Goal: Task Accomplishment & Management: Complete application form

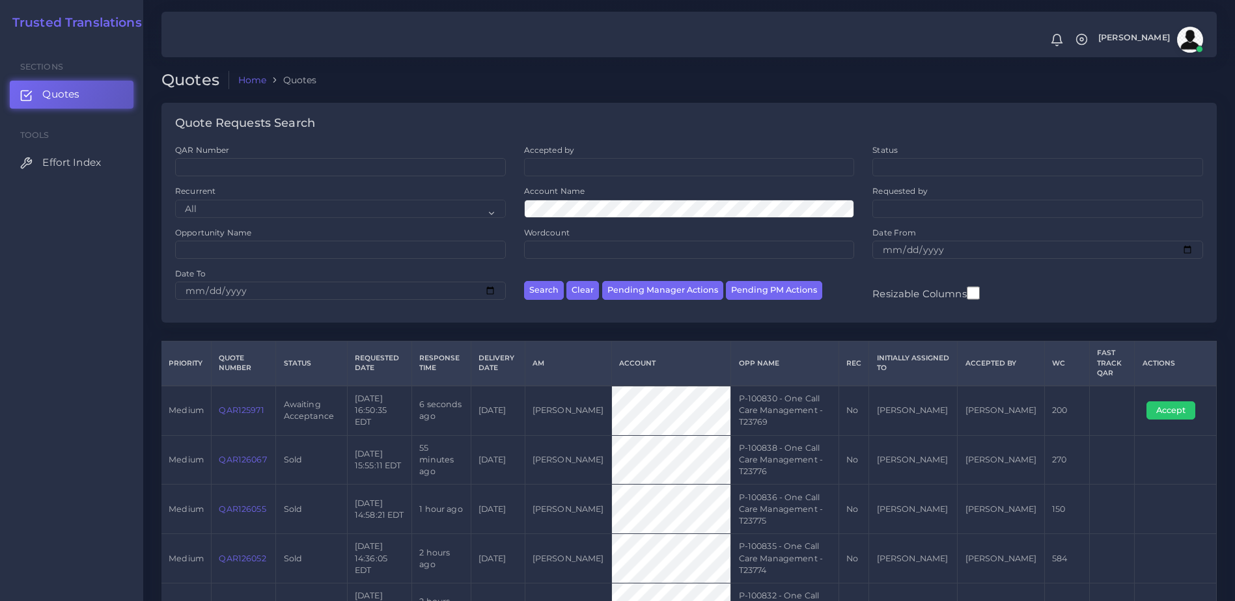
click at [237, 405] on link "QAR125971" at bounding box center [241, 410] width 45 height 10
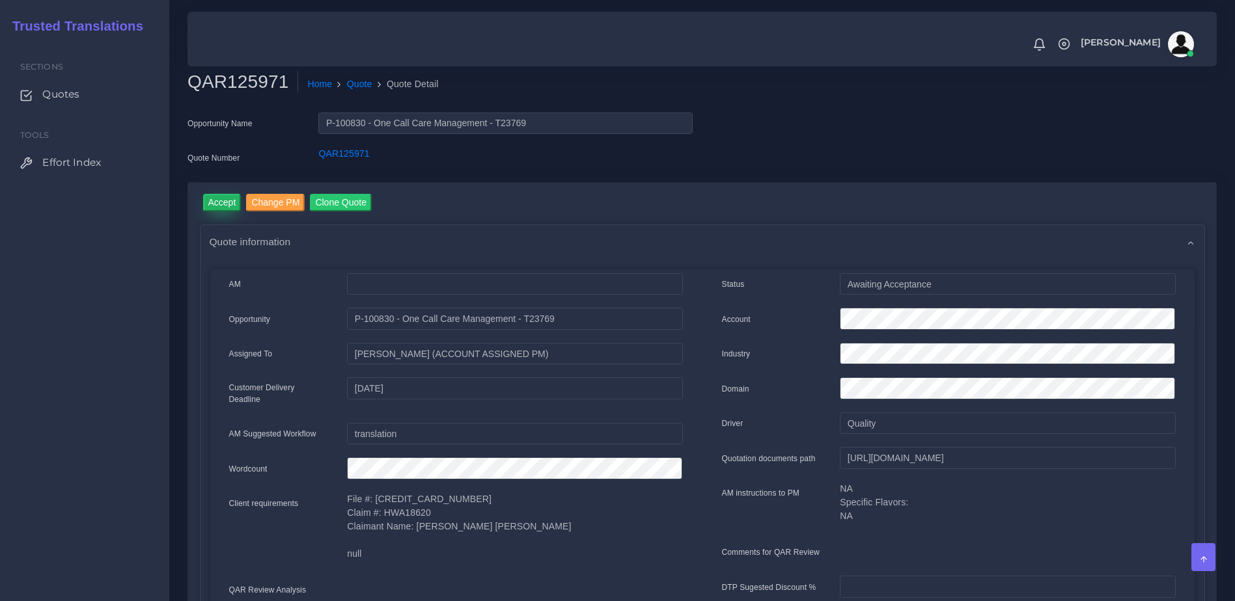
click at [224, 204] on input "Accept" at bounding box center [222, 203] width 38 height 18
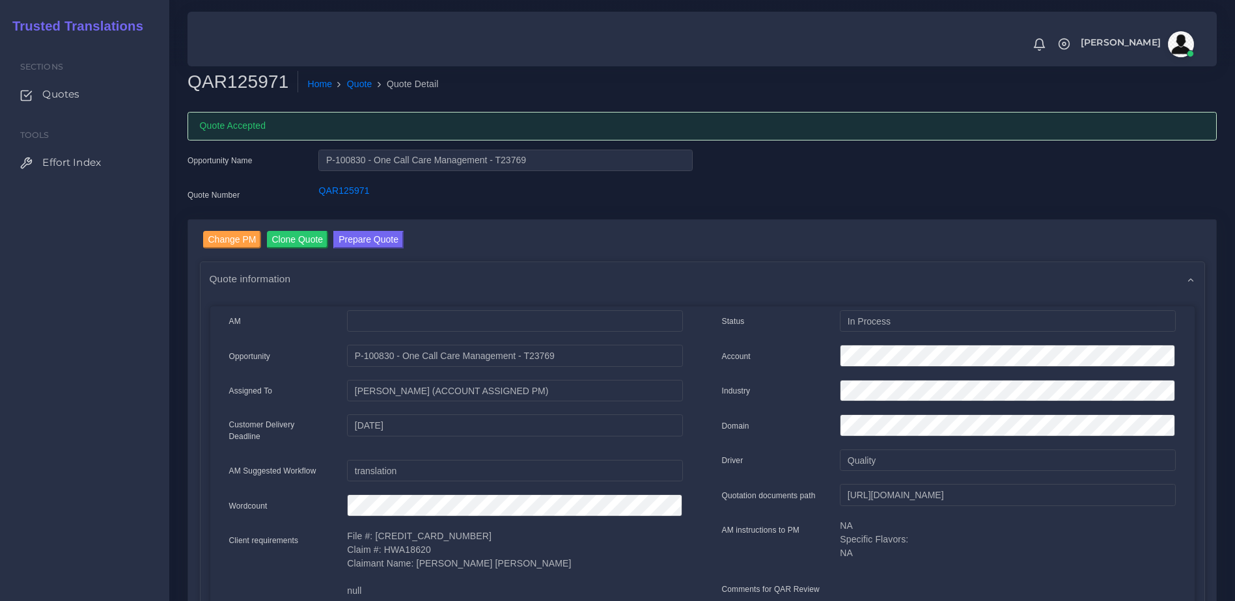
click at [359, 250] on link "Prepare Quote" at bounding box center [368, 241] width 70 height 21
click at [366, 243] on button "Prepare Quote" at bounding box center [368, 240] width 70 height 18
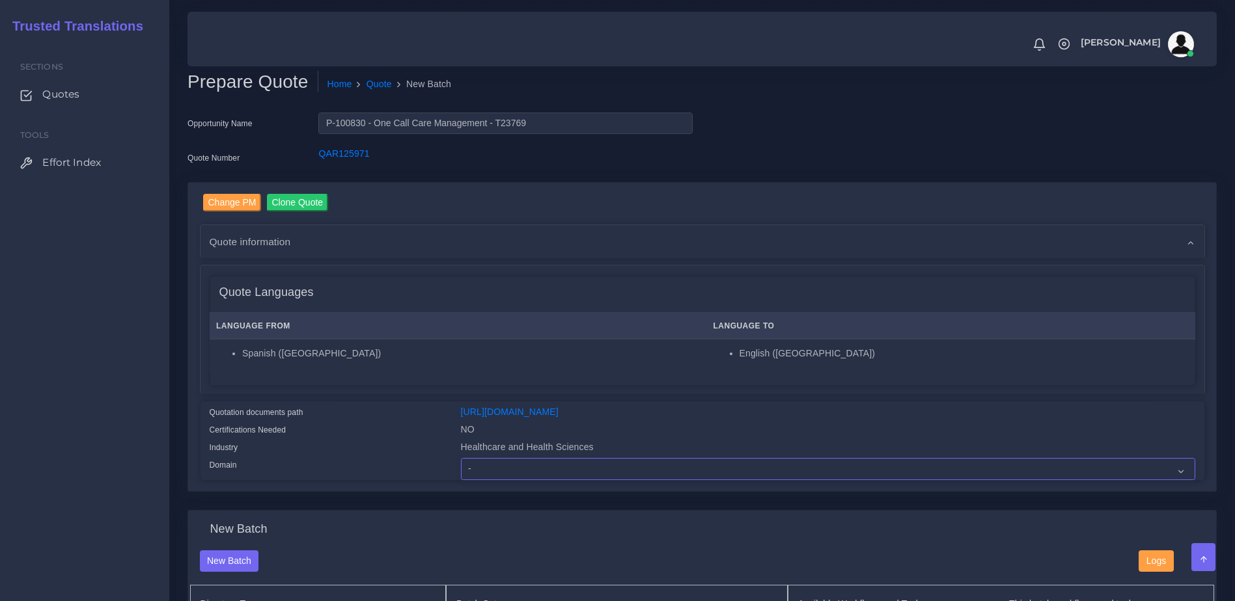
click at [489, 479] on select "- Advertising and Media Agriculture, Forestry and Fishing Architecture, Buildin…" at bounding box center [828, 469] width 734 height 22
click at [461, 468] on select "- Advertising and Media Agriculture, Forestry and Fishing Architecture, Buildin…" at bounding box center [828, 469] width 734 height 22
drag, startPoint x: 505, startPoint y: 476, endPoint x: 505, endPoint y: 469, distance: 7.2
click at [505, 476] on select "- Advertising and Media Agriculture, Forestry and Fishing Architecture, Buildin…" at bounding box center [828, 469] width 734 height 22
select select "Healthcare and Health Sciences"
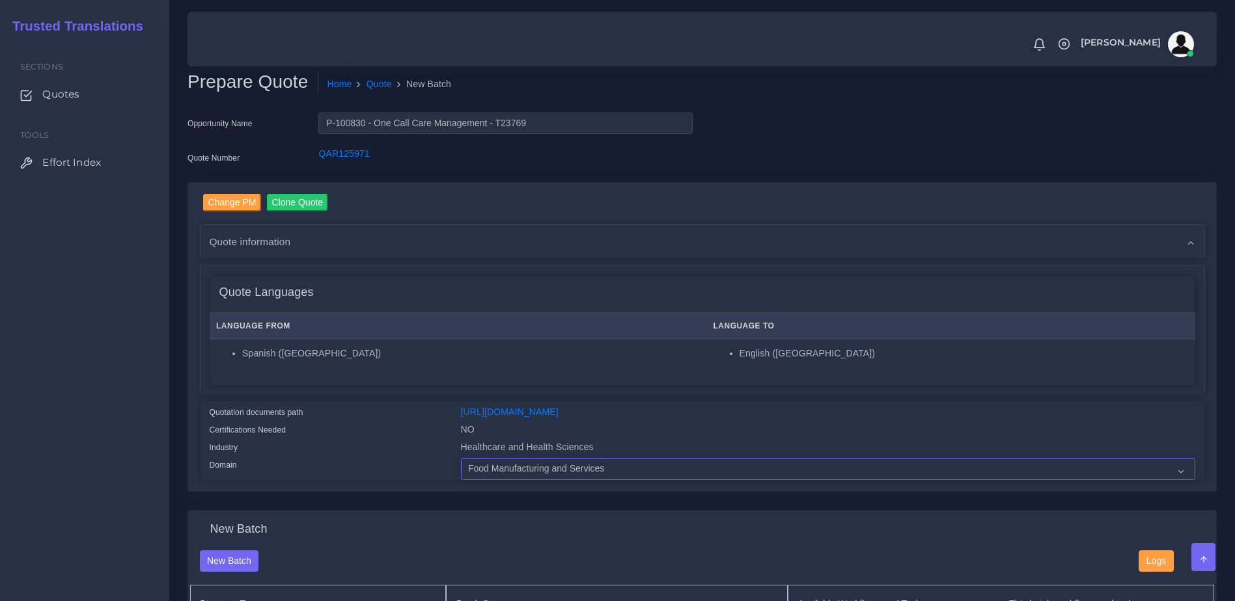
click at [461, 468] on select "- Advertising and Media Agriculture, Forestry and Fishing Architecture, Buildin…" at bounding box center [828, 469] width 734 height 22
click at [391, 441] on div "Certifications Needed" at bounding box center [325, 432] width 251 height 18
drag, startPoint x: 1196, startPoint y: 274, endPoint x: 1201, endPoint y: 358, distance: 84.1
click at [1201, 358] on div "Change PM Clone Quote Quote information AM" at bounding box center [702, 337] width 1005 height 286
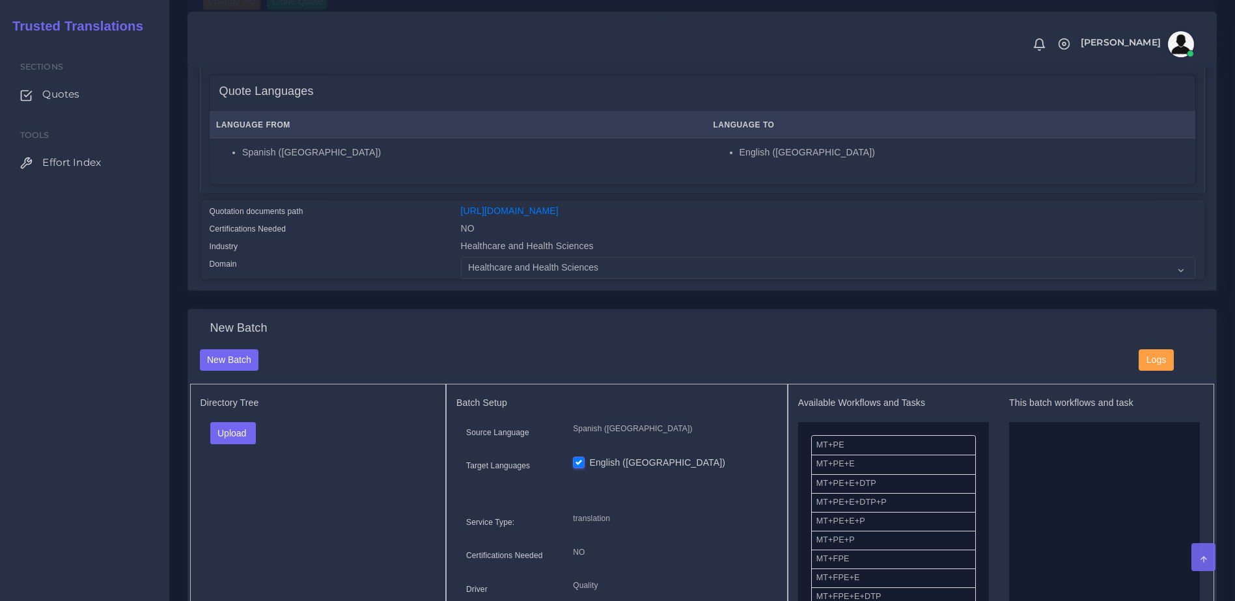
scroll to position [312, 0]
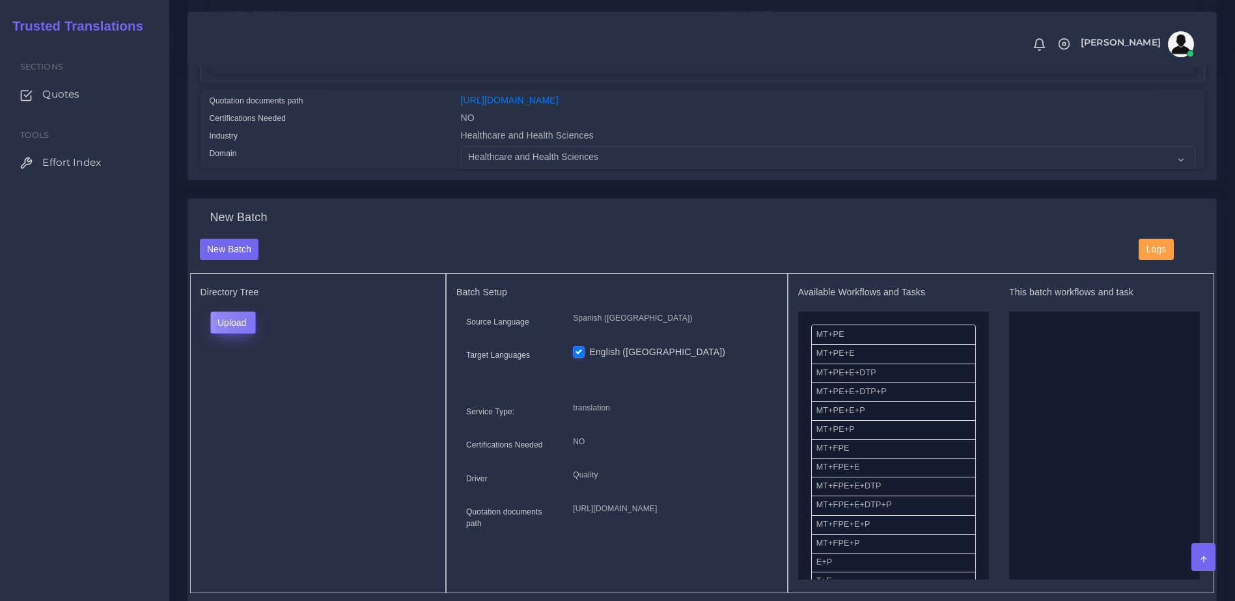
click at [256, 334] on button "Upload" at bounding box center [233, 323] width 46 height 22
click at [256, 379] on label "Files" at bounding box center [256, 372] width 90 height 16
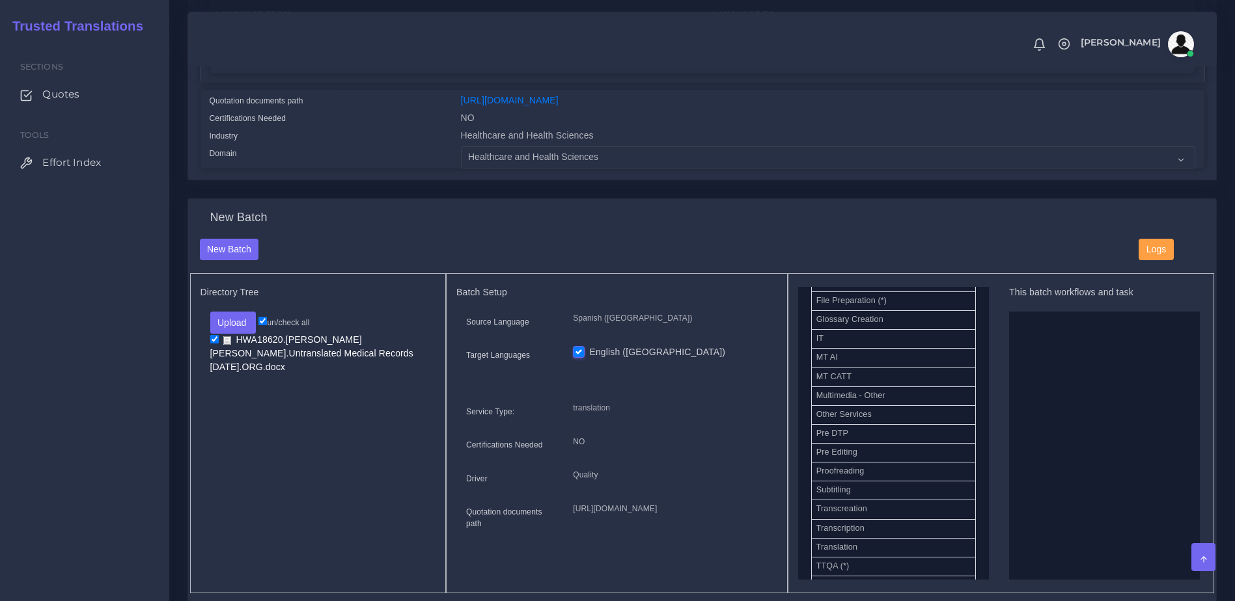
scroll to position [610, 0]
drag, startPoint x: 859, startPoint y: 435, endPoint x: 1000, endPoint y: 446, distance: 141.6
drag, startPoint x: 863, startPoint y: 368, endPoint x: 1051, endPoint y: 433, distance: 199.2
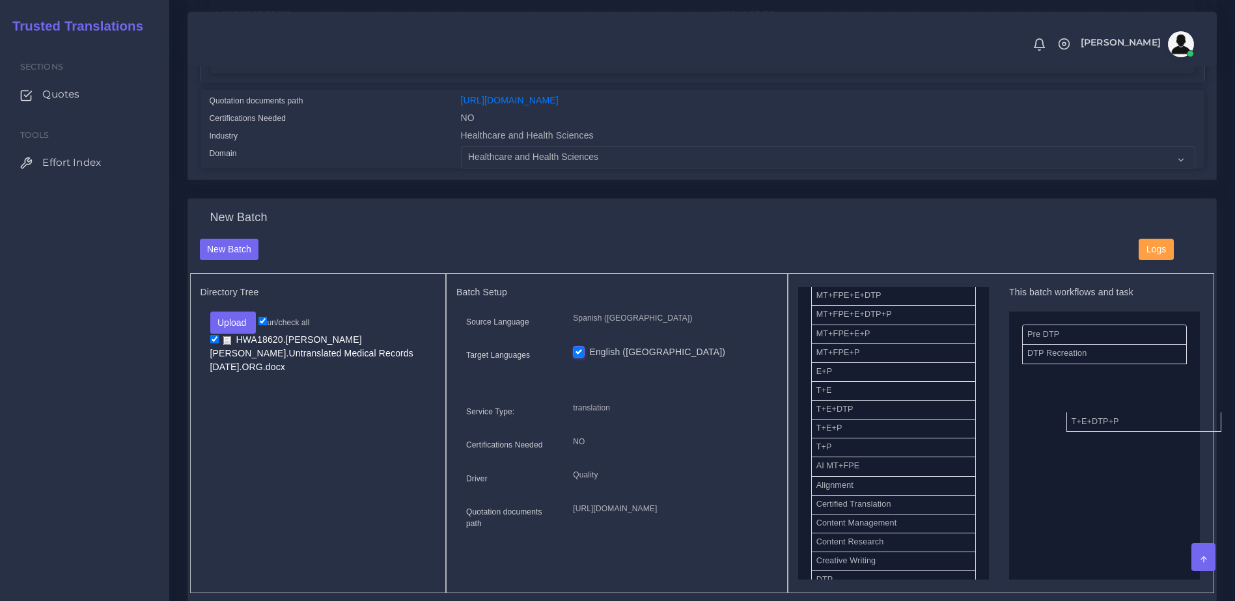
drag, startPoint x: 856, startPoint y: 435, endPoint x: 1114, endPoint y: 429, distance: 257.8
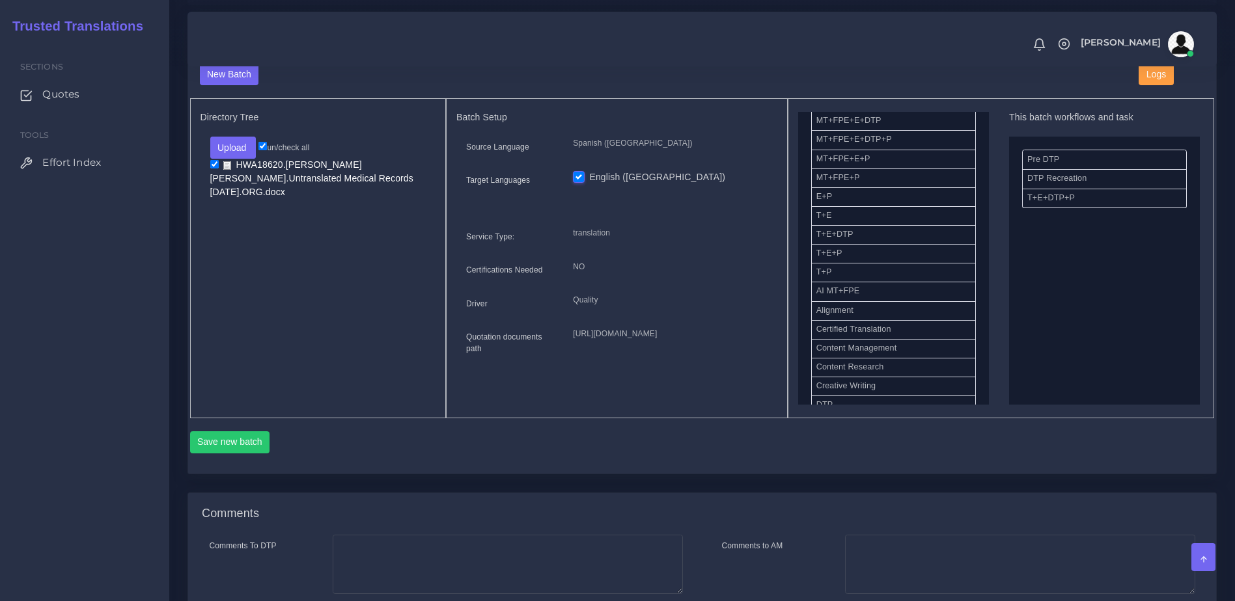
scroll to position [499, 0]
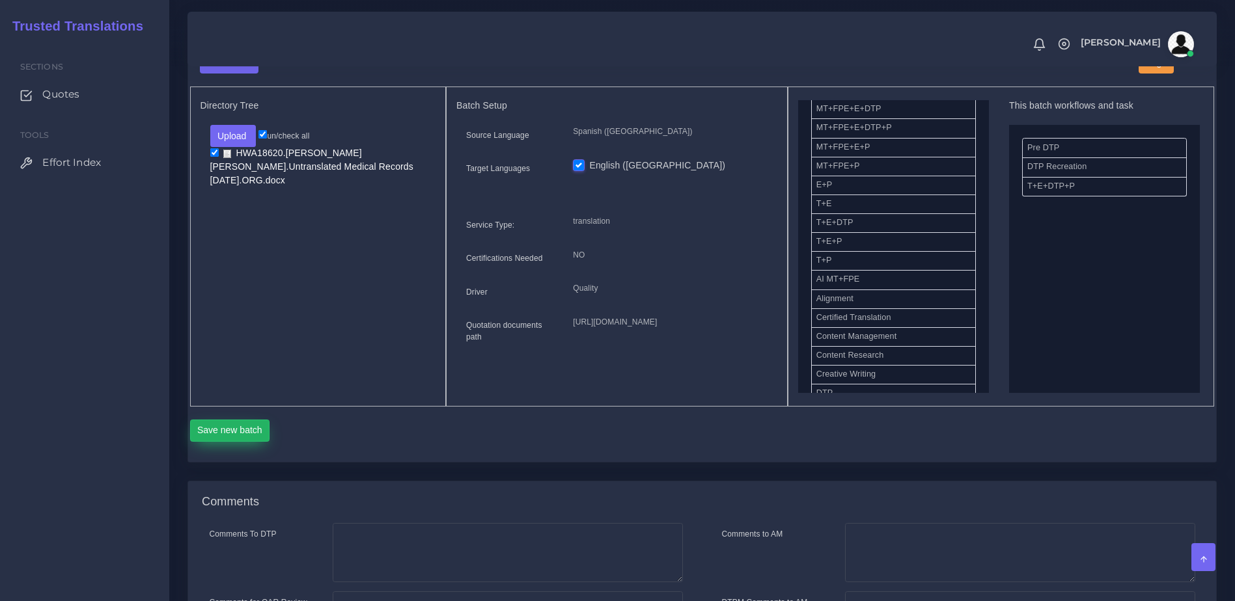
click at [218, 442] on button "Save new batch" at bounding box center [230, 431] width 80 height 22
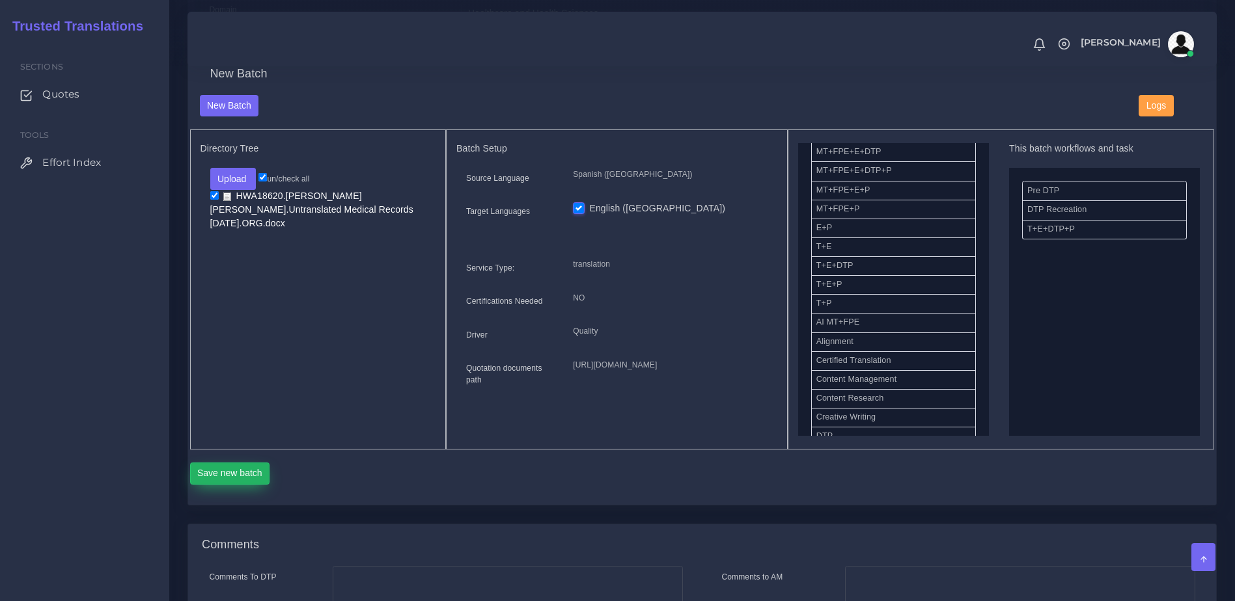
scroll to position [433, 0]
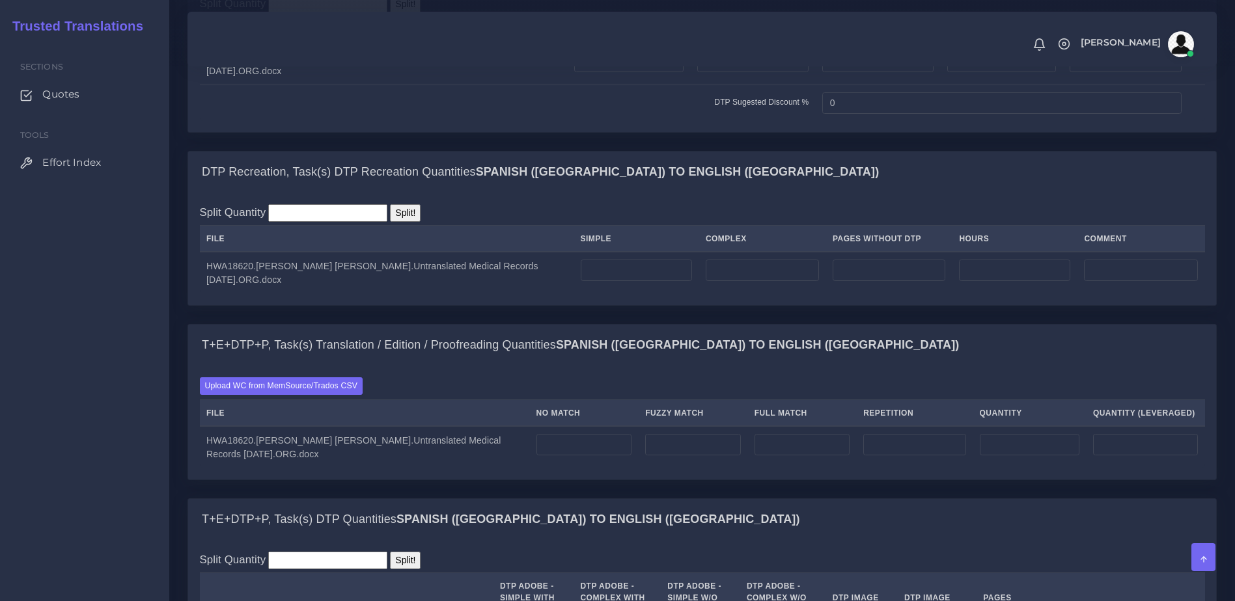
scroll to position [1054, 0]
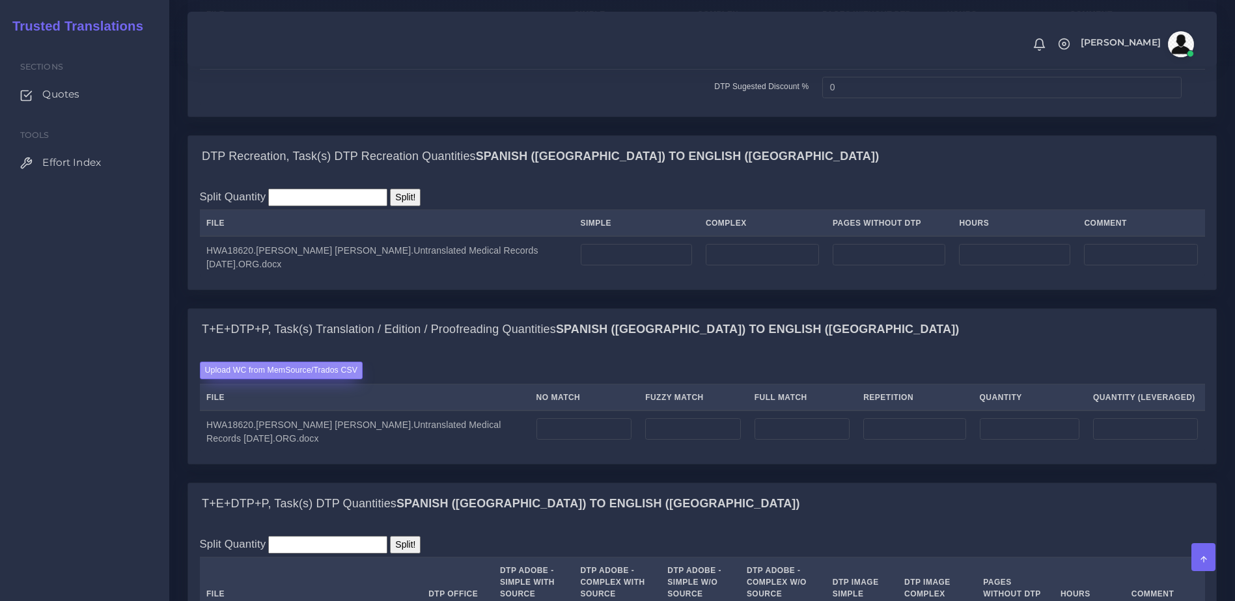
click at [295, 379] on label "Upload WC from MemSource/Trados CSV" at bounding box center [281, 371] width 163 height 18
click at [0, 0] on input "Upload WC from MemSource/Trados CSV" at bounding box center [0, 0] width 0 height 0
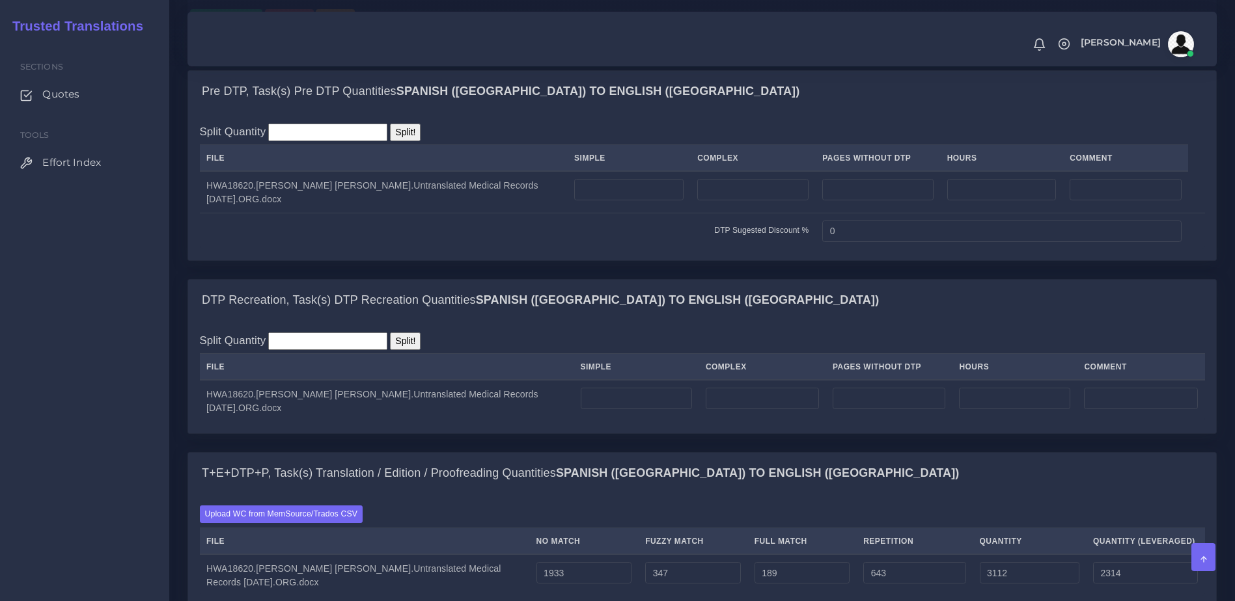
scroll to position [944, 0]
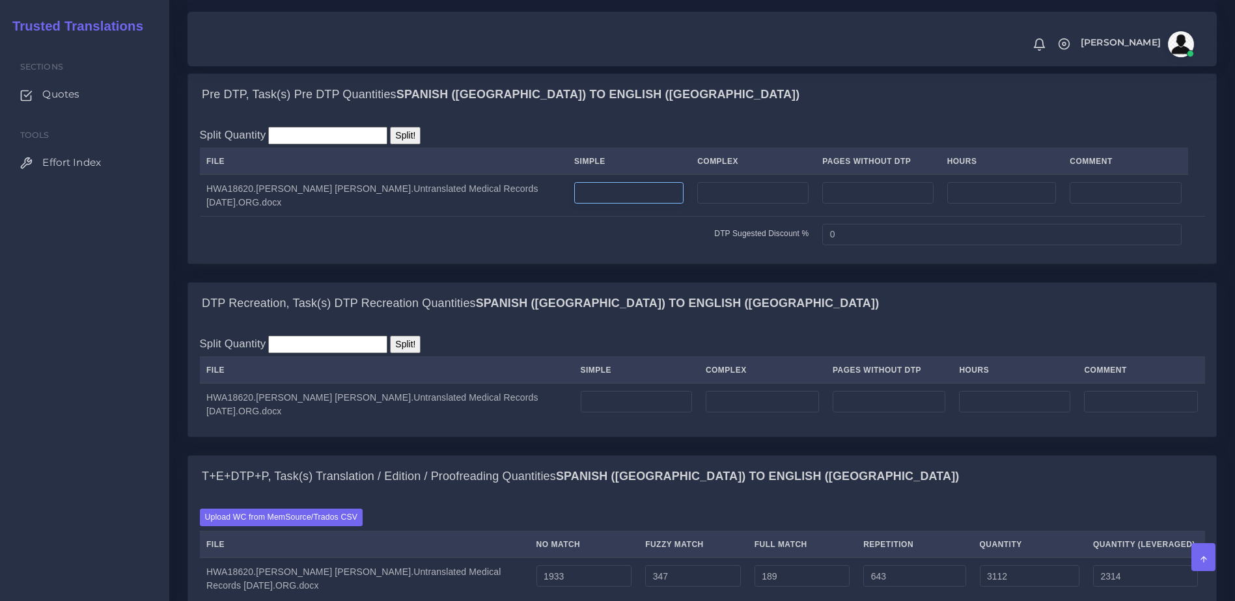
click at [673, 217] on td at bounding box center [629, 195] width 123 height 42
type input "10"
click at [741, 204] on input "number" at bounding box center [752, 193] width 111 height 22
type input "6"
click at [642, 413] on input "number" at bounding box center [636, 402] width 111 height 22
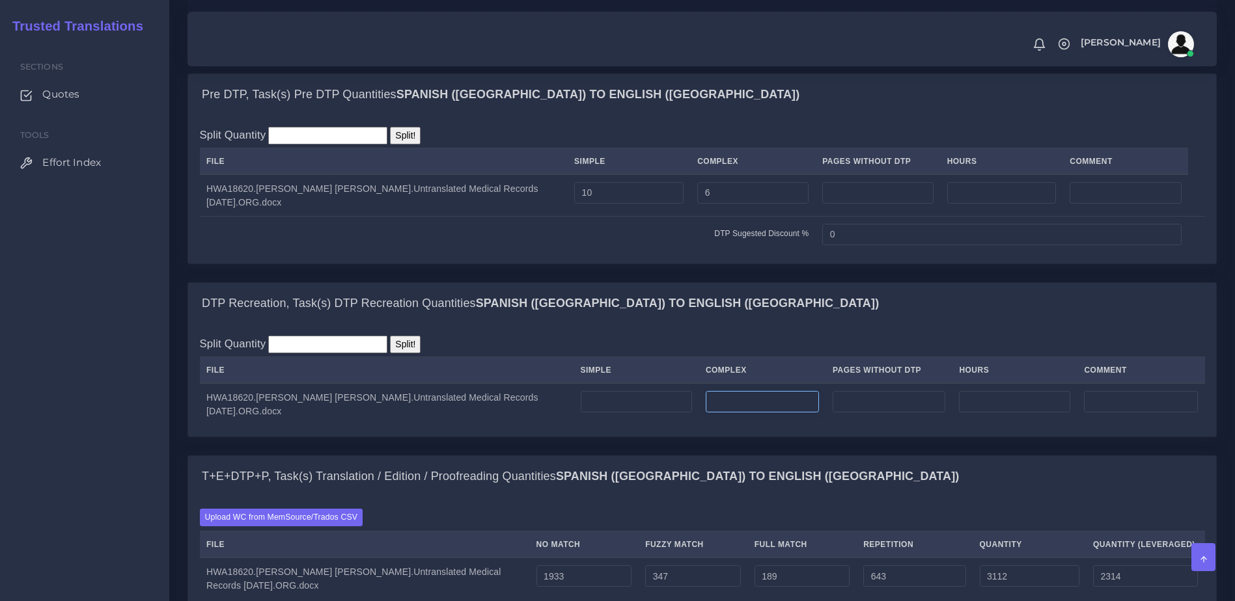
click at [739, 413] on input "number" at bounding box center [761, 402] width 113 height 22
type input "1"
click at [727, 425] on td "1" at bounding box center [761, 404] width 127 height 42
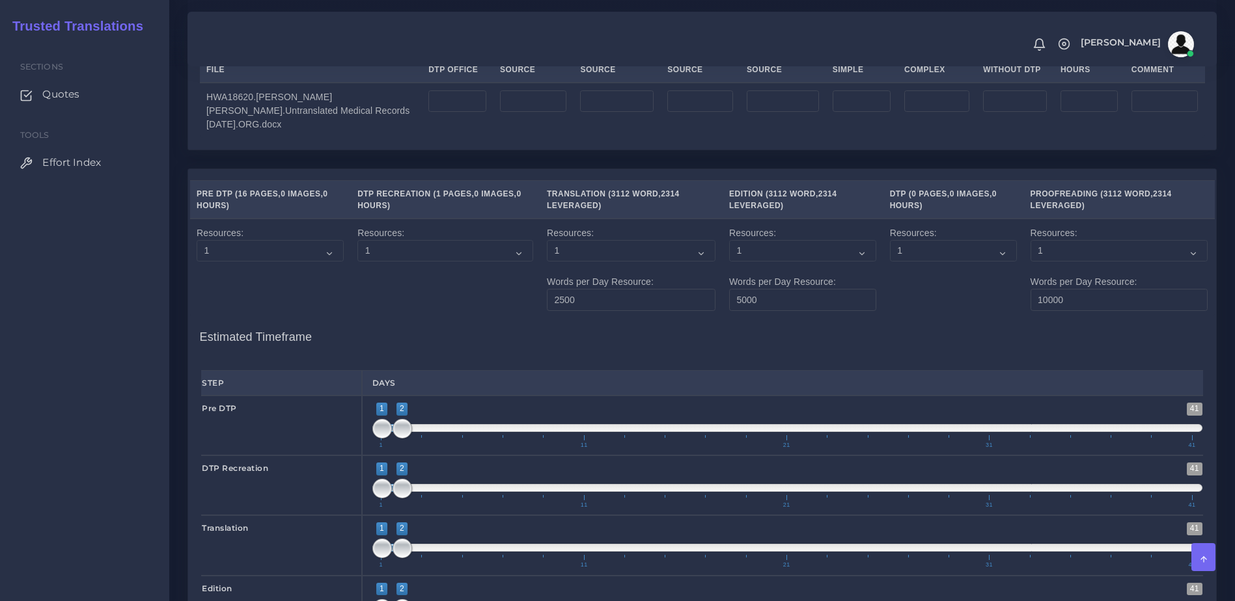
scroll to position [1591, 0]
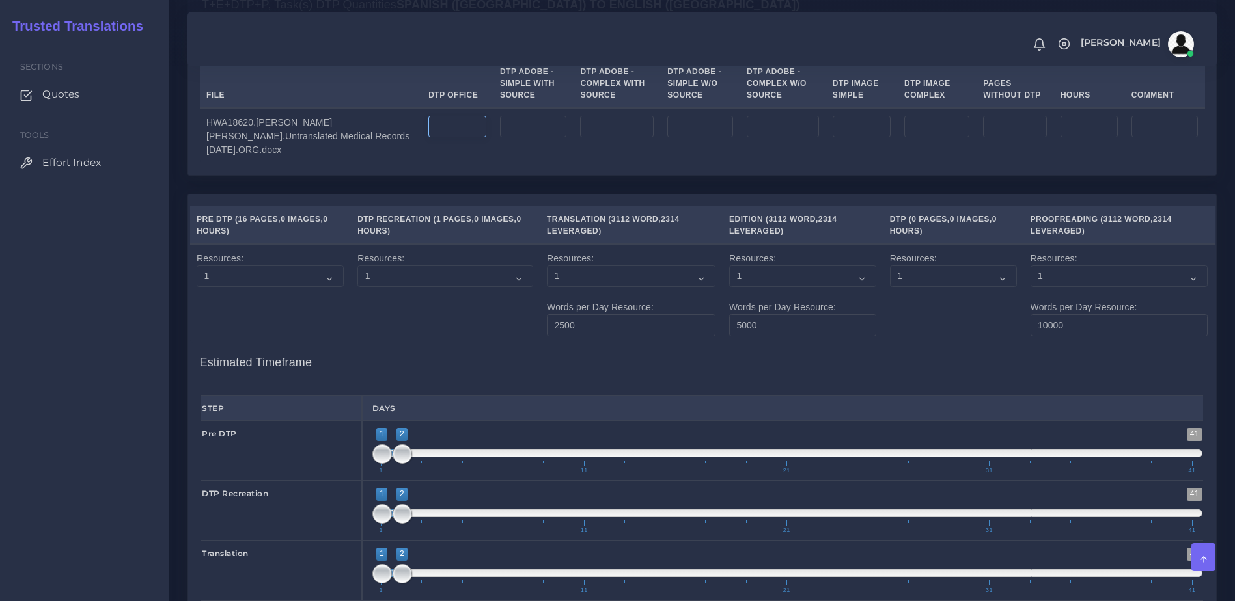
click at [428, 138] on input "number" at bounding box center [457, 127] width 58 height 22
type input "17"
click at [525, 194] on div "T+E+DTP+P, Task(s) DTP Quantities Spanish (US) TO English (US) Split Quantity S…" at bounding box center [702, 89] width 1048 height 210
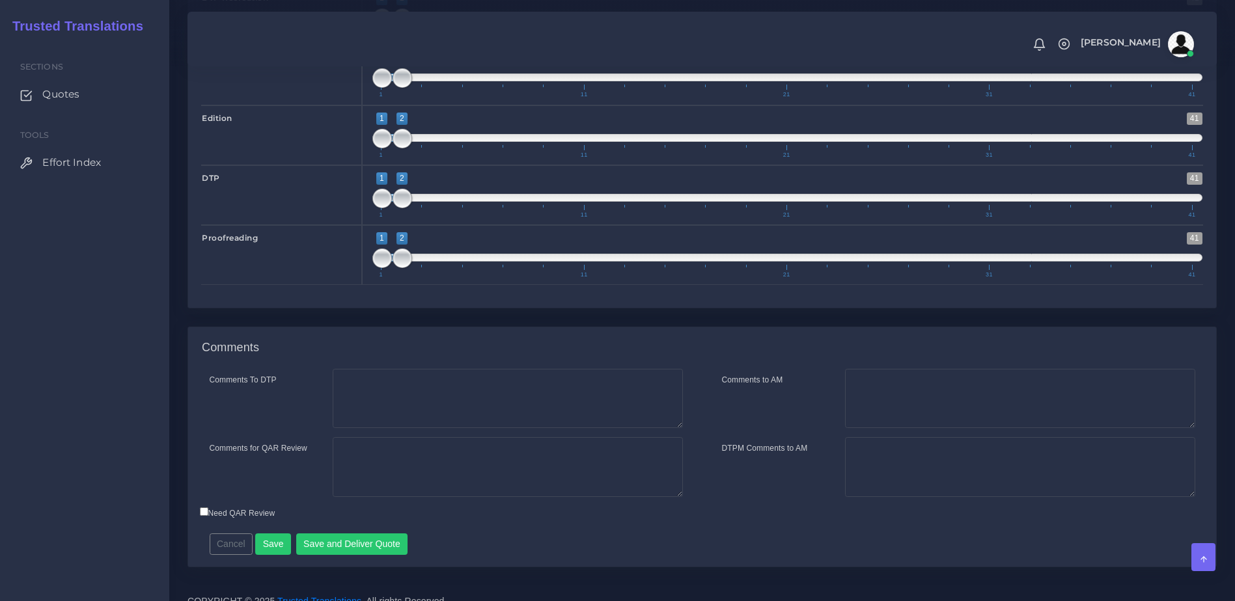
scroll to position [2152, 0]
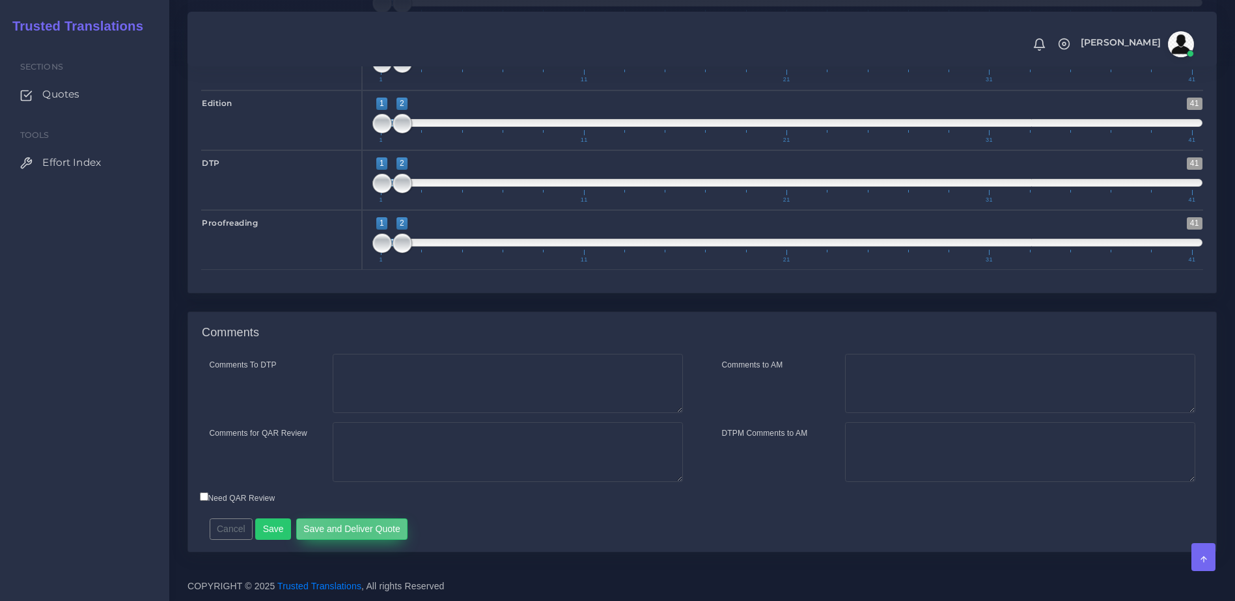
click at [351, 527] on button "Save and Deliver Quote" at bounding box center [352, 530] width 112 height 22
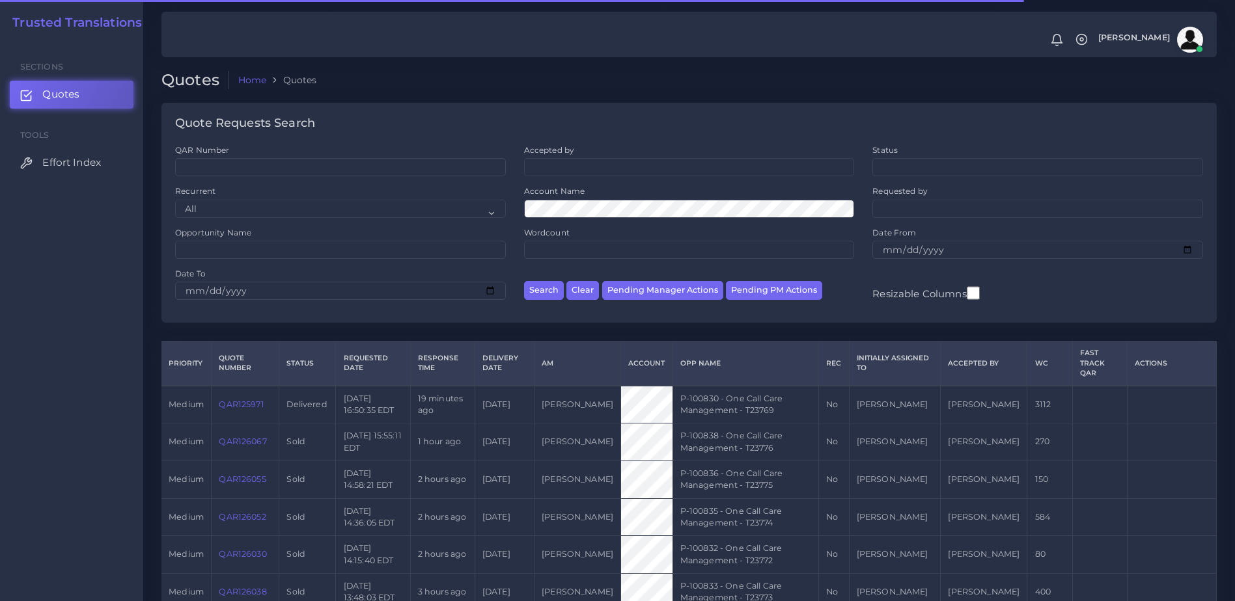
click at [243, 406] on link "QAR125971" at bounding box center [241, 405] width 45 height 10
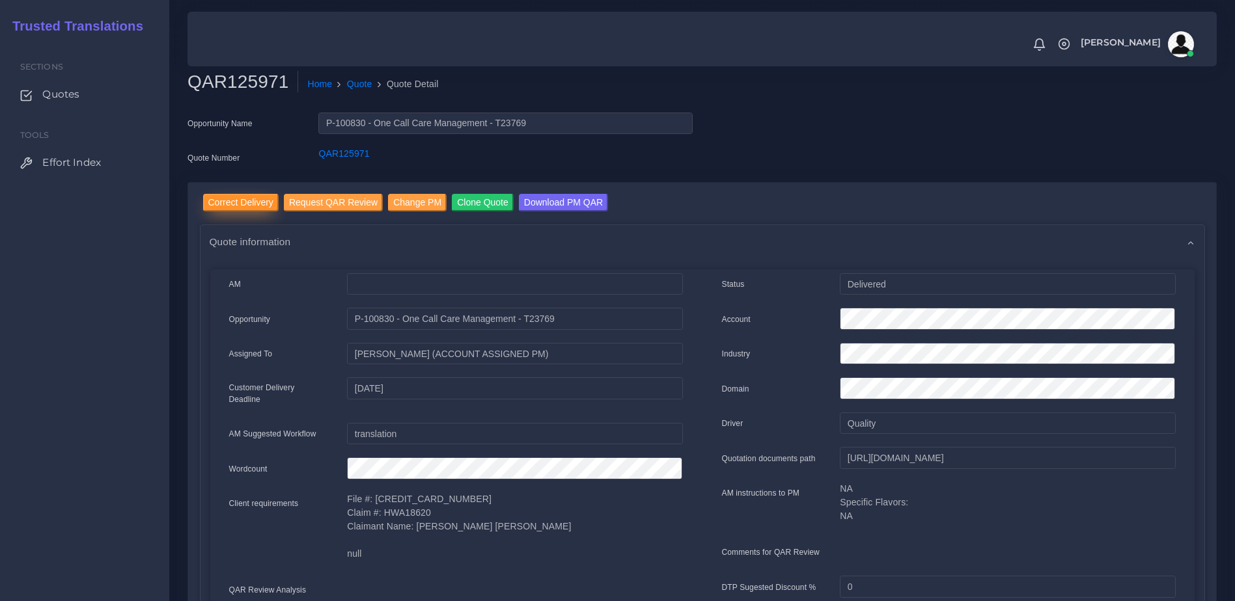
click at [242, 200] on input "Correct Delivery" at bounding box center [240, 203] width 75 height 18
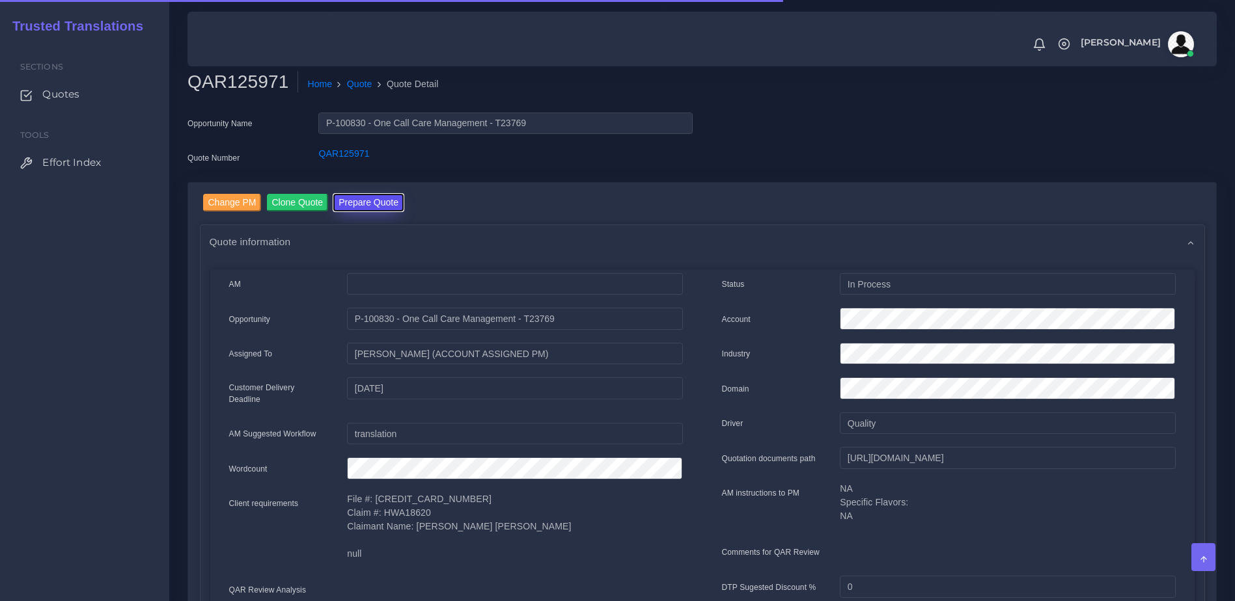
click at [370, 202] on button "Prepare Quote" at bounding box center [368, 203] width 70 height 18
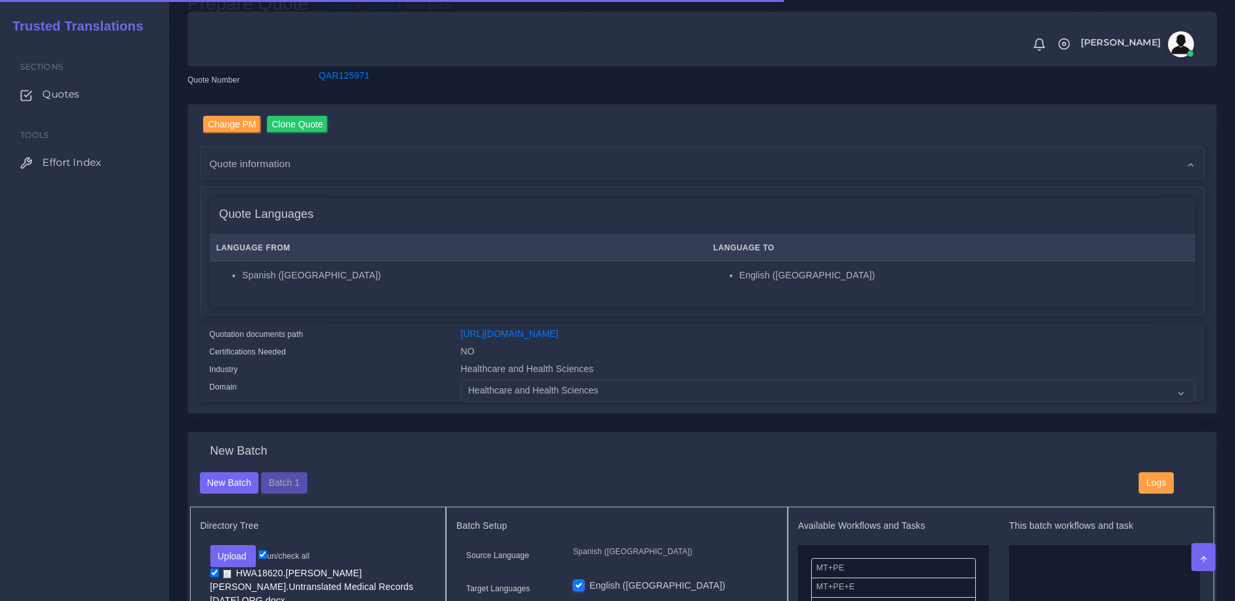
scroll to position [113, 0]
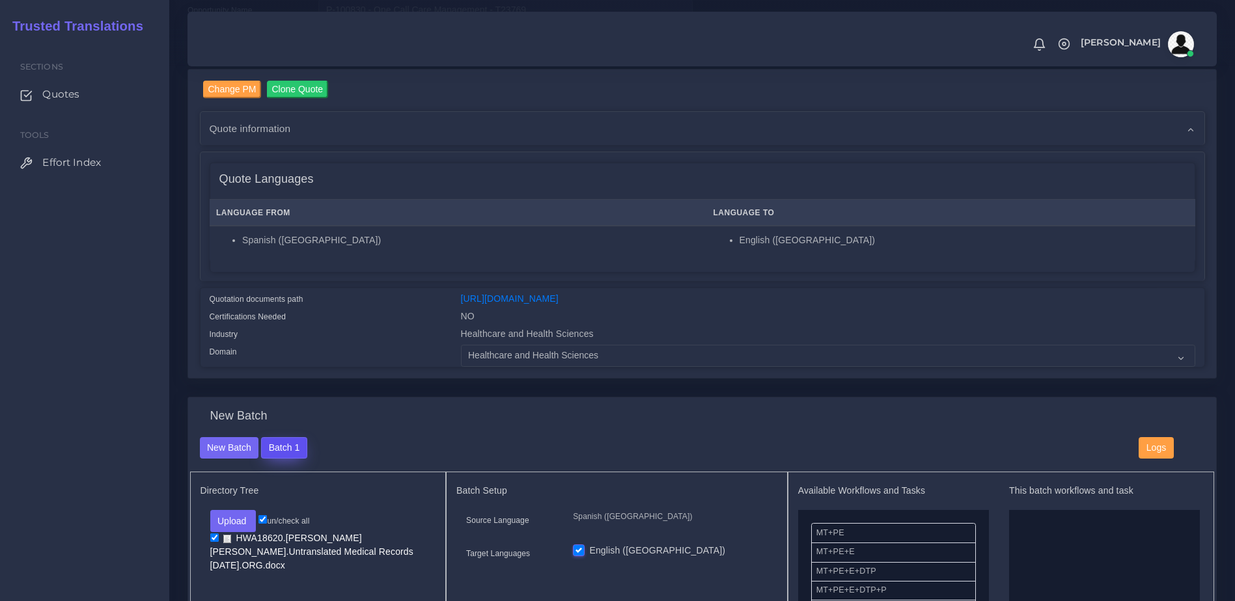
click at [280, 457] on button "Batch 1" at bounding box center [284, 448] width 46 height 22
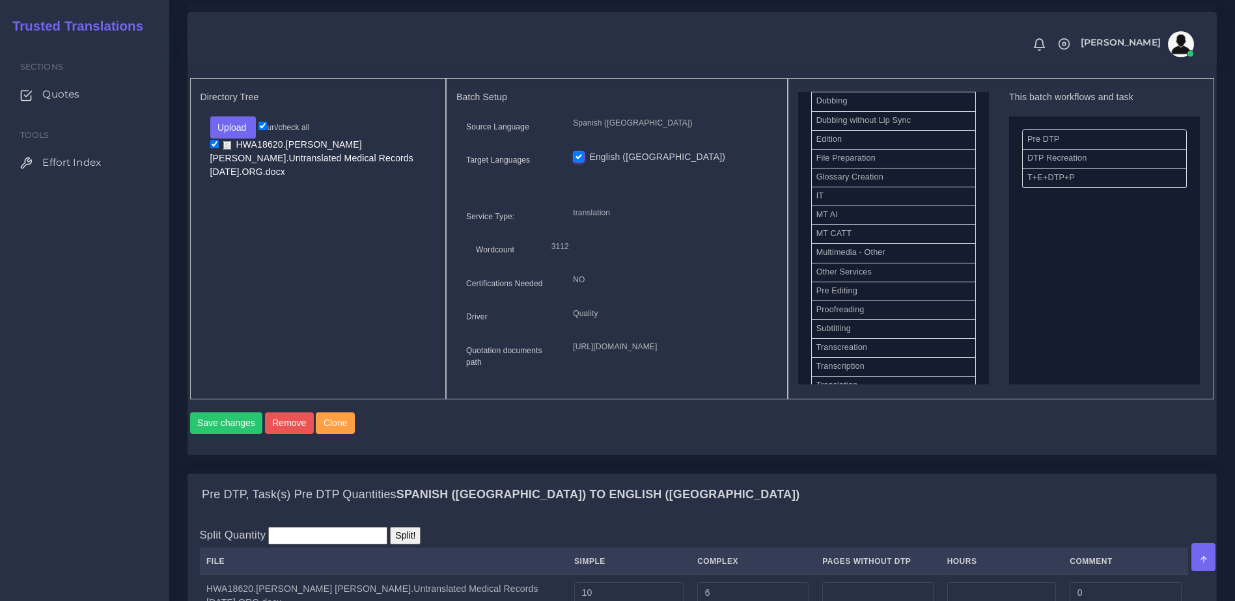
scroll to position [525, 0]
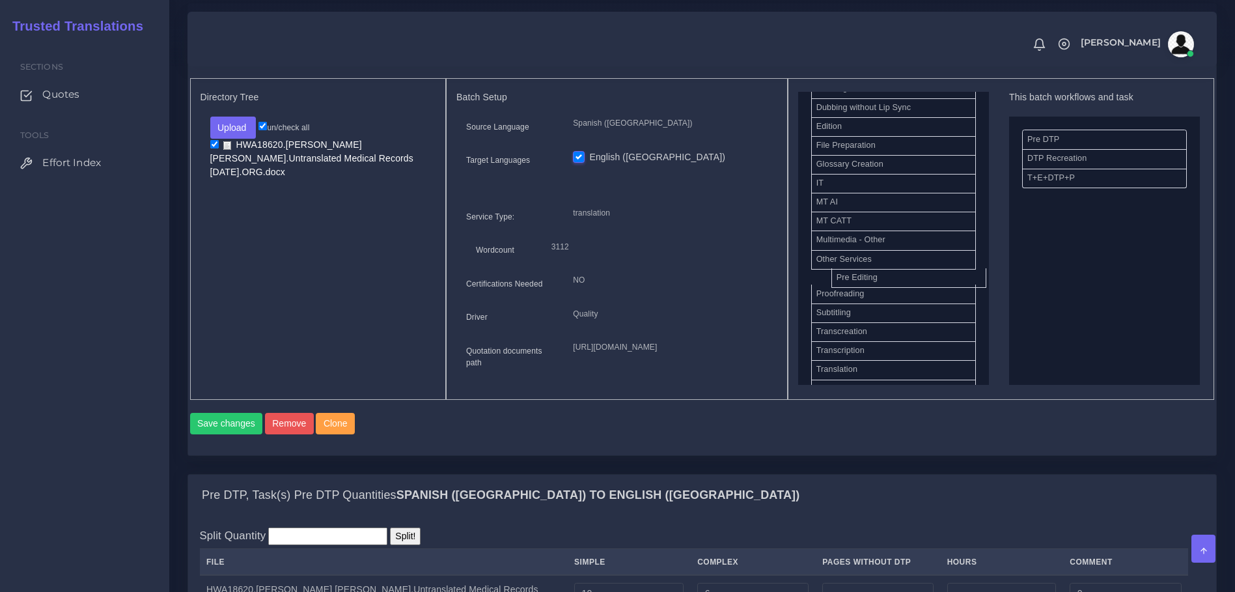
drag, startPoint x: 842, startPoint y: 293, endPoint x: 1151, endPoint y: 276, distance: 309.6
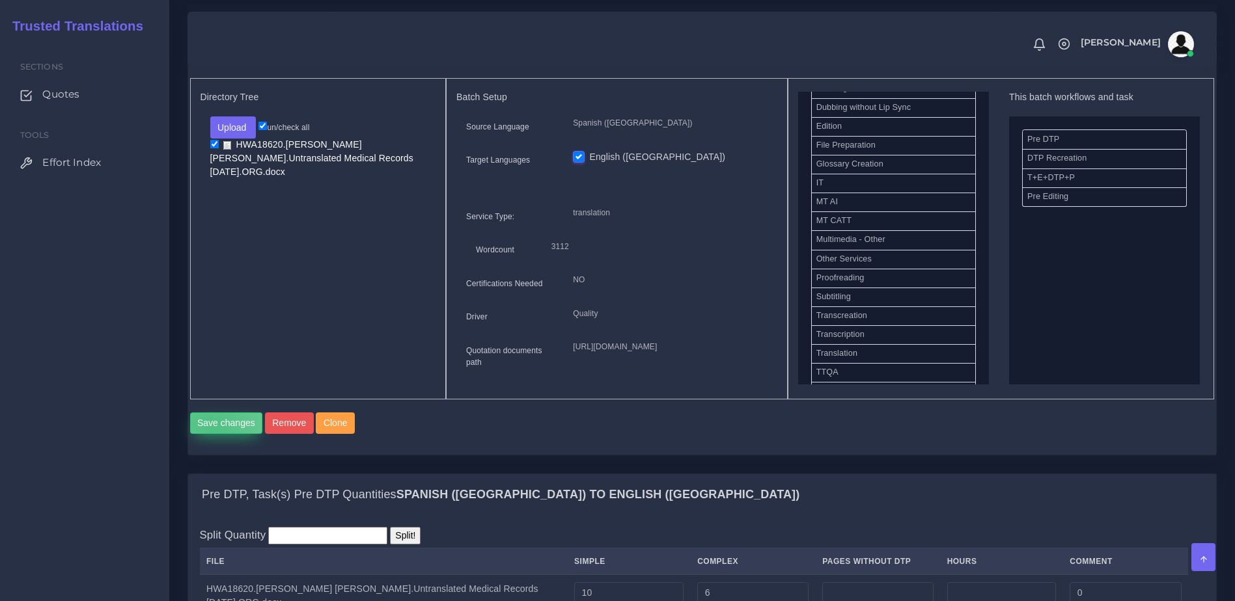
click at [212, 435] on button "Save changes" at bounding box center [226, 424] width 73 height 22
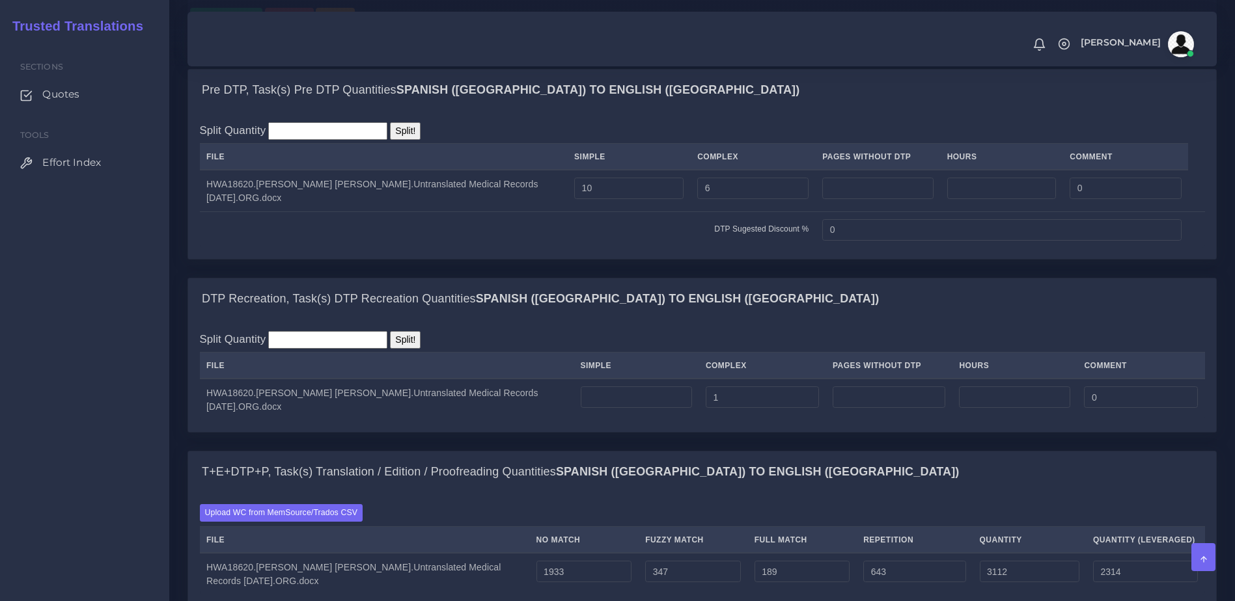
scroll to position [946, 0]
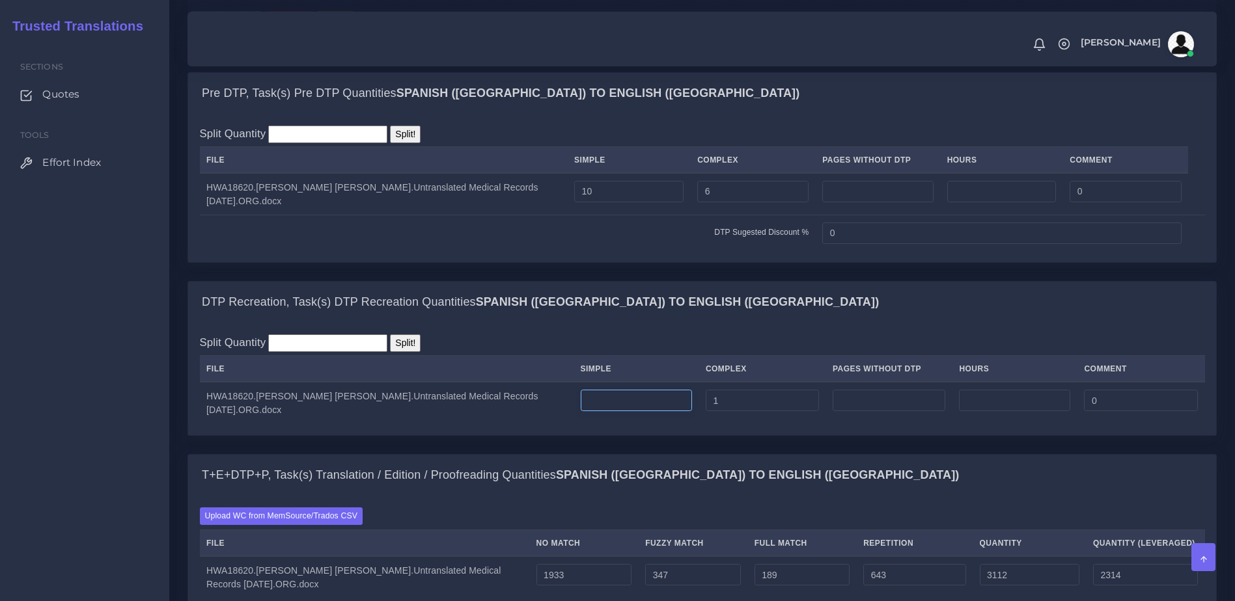
click at [638, 412] on input "number" at bounding box center [636, 401] width 111 height 22
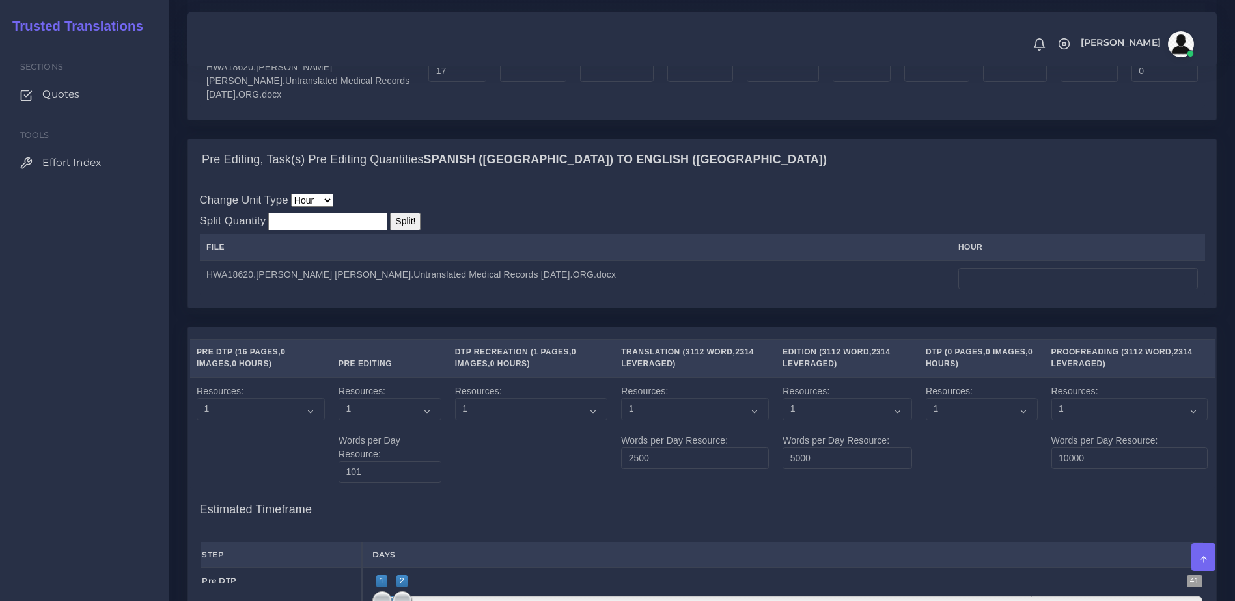
scroll to position [1635, 0]
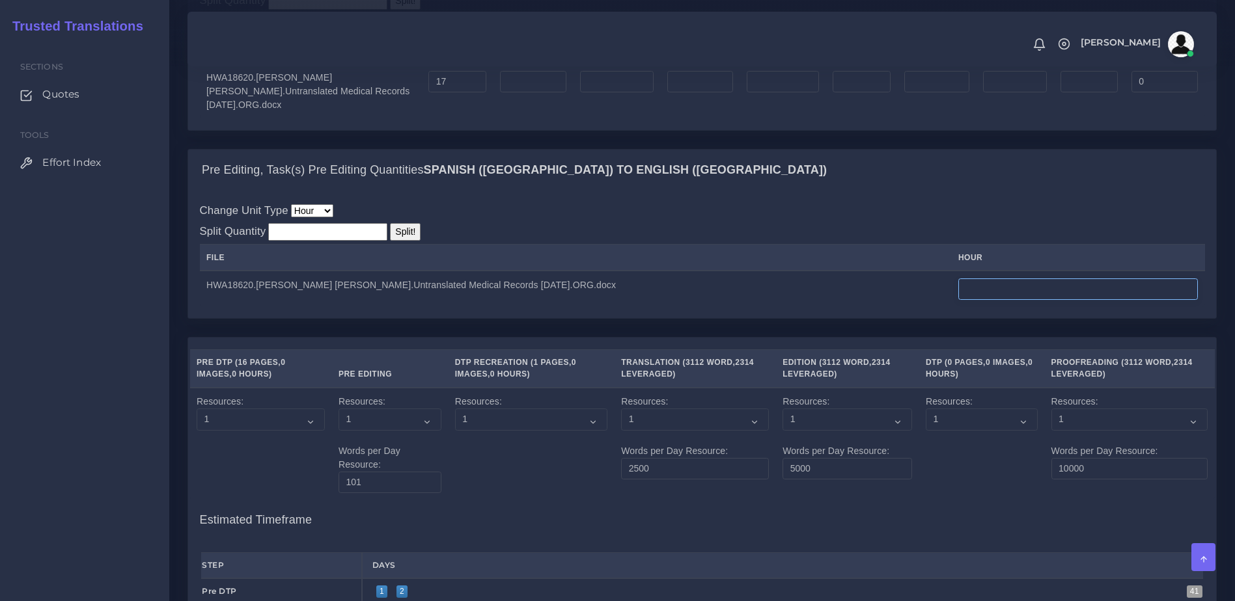
click at [1017, 301] on input "number" at bounding box center [1077, 290] width 239 height 22
type input "1"
click at [1127, 149] on div "T+E+DTP+P, Task(s) DTP Quantities Spanish (US) TO English (US) Split Quantity S…" at bounding box center [702, 44] width 1048 height 210
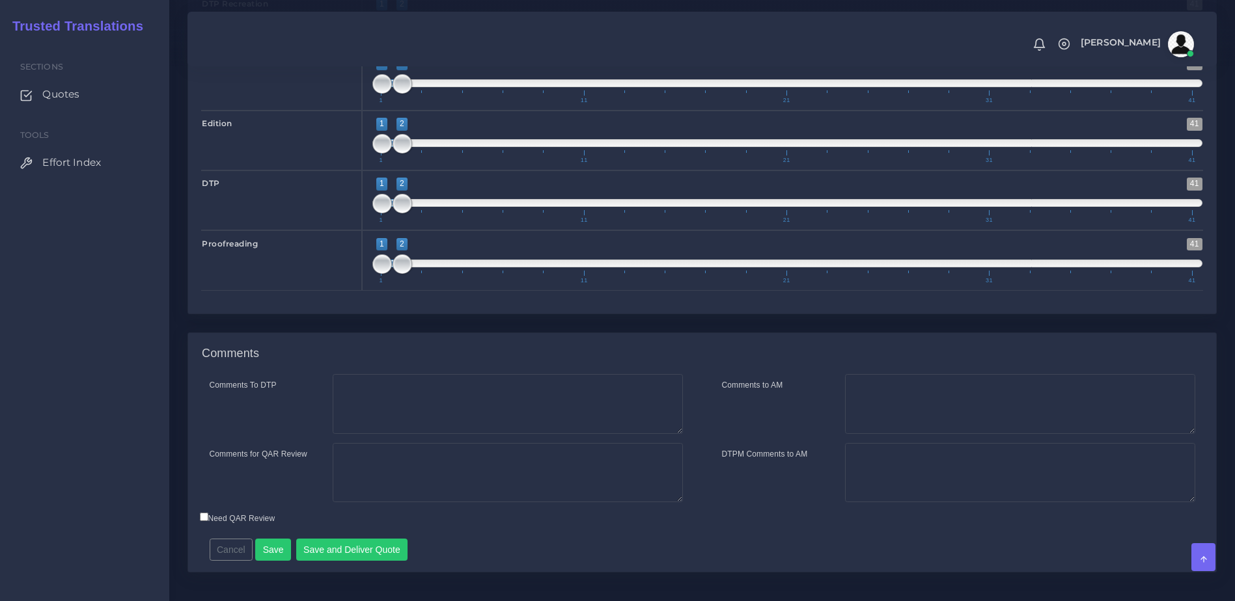
scroll to position [2414, 0]
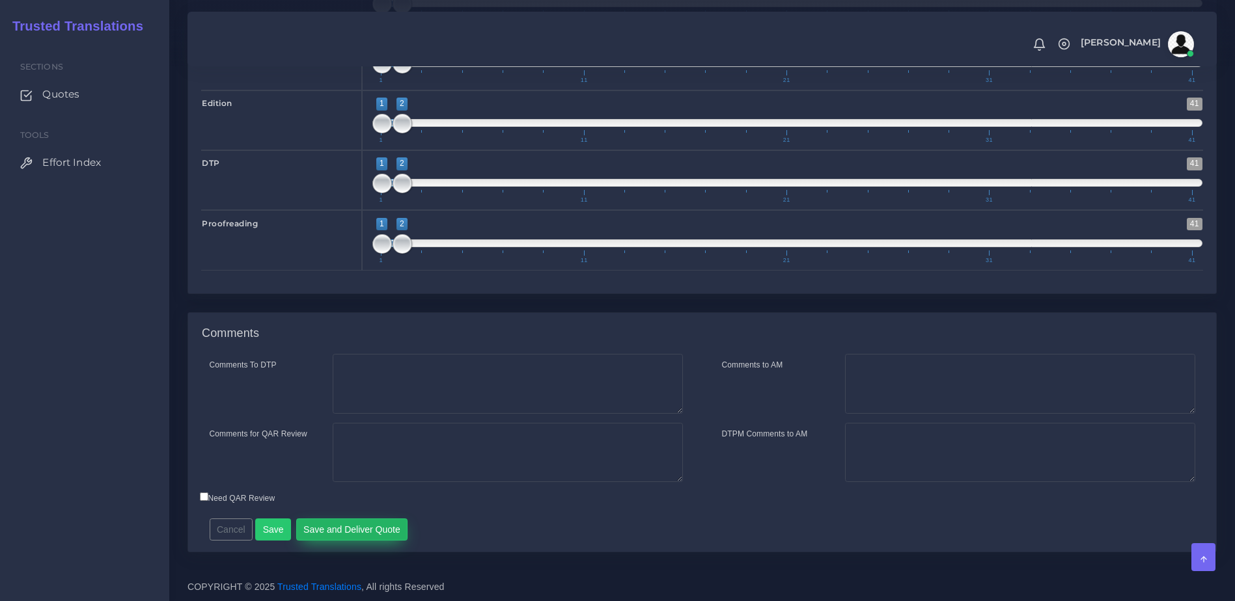
click at [348, 535] on button "Save and Deliver Quote" at bounding box center [352, 530] width 112 height 22
